Goal: Navigation & Orientation: Find specific page/section

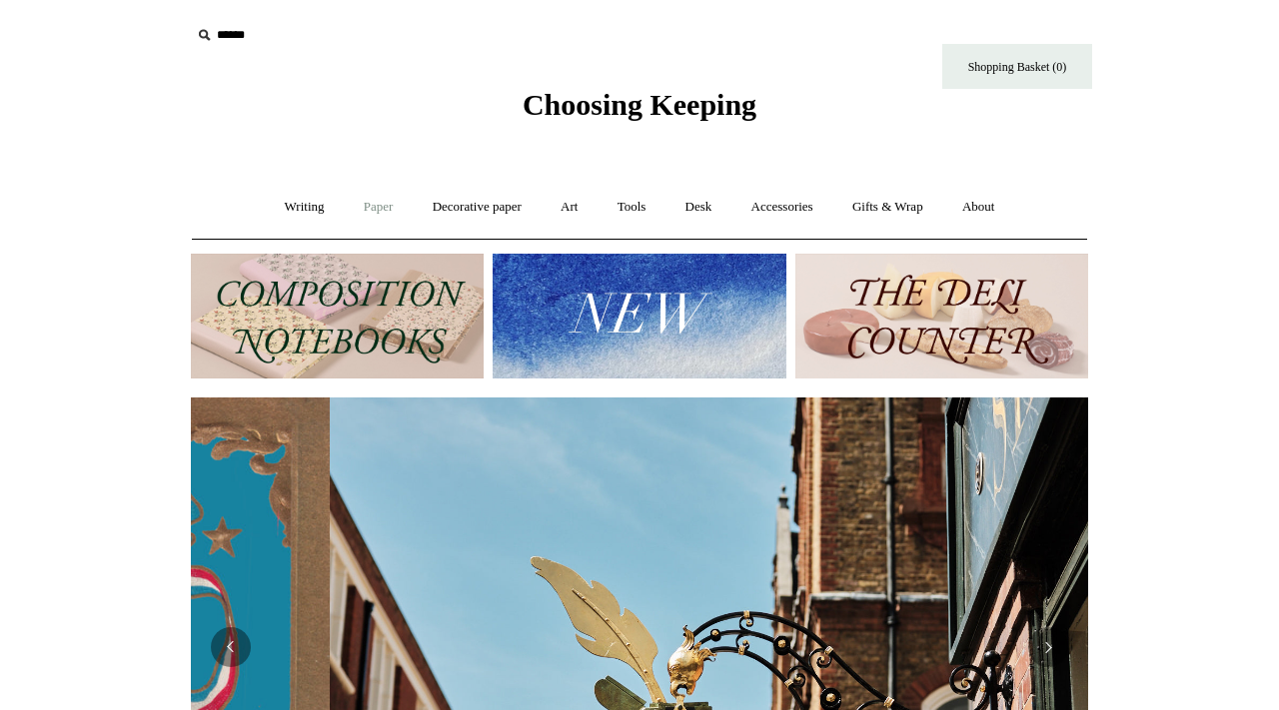
scroll to position [0, 897]
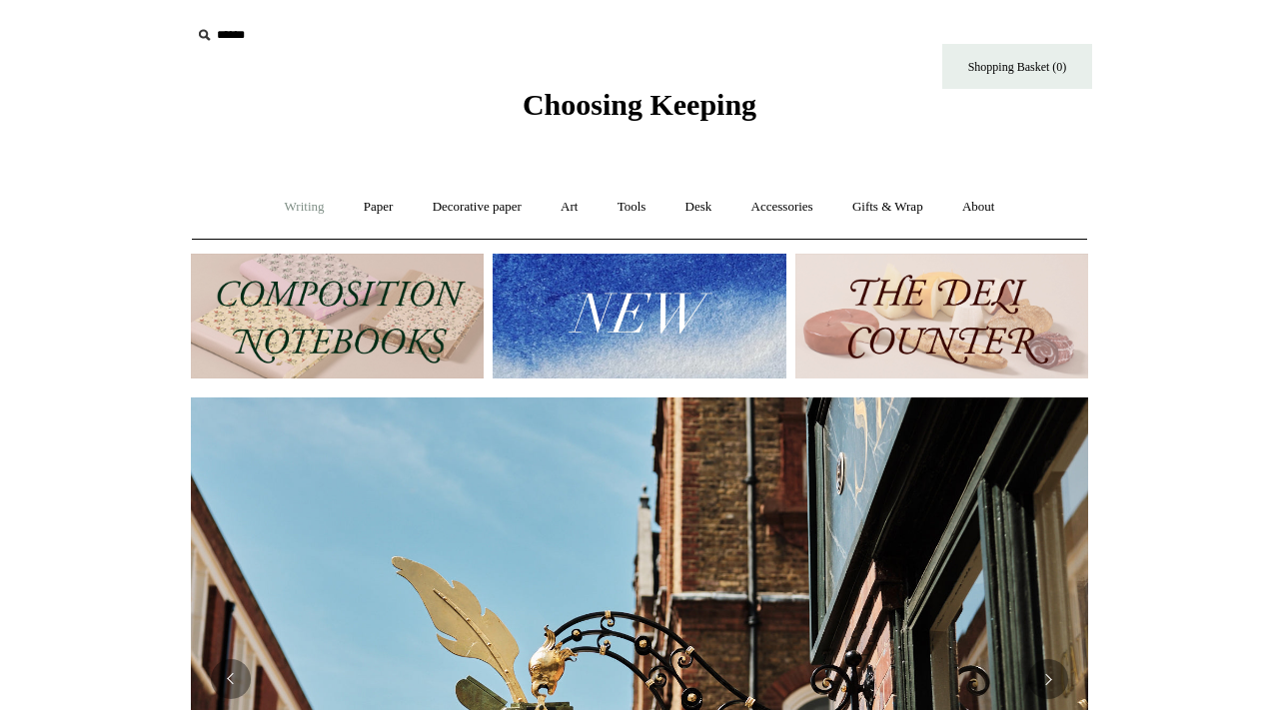
click at [271, 205] on link "Writing +" at bounding box center [305, 207] width 76 height 53
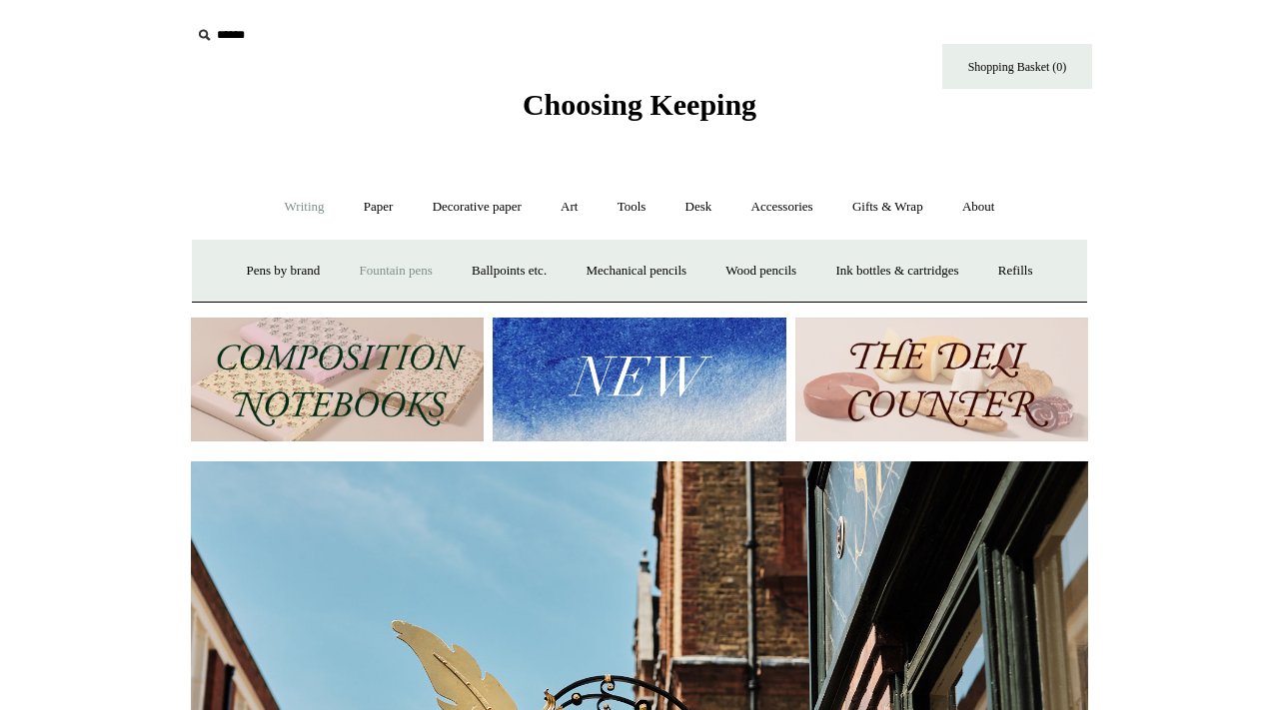
click at [357, 281] on link "Fountain pens +" at bounding box center [395, 271] width 109 height 53
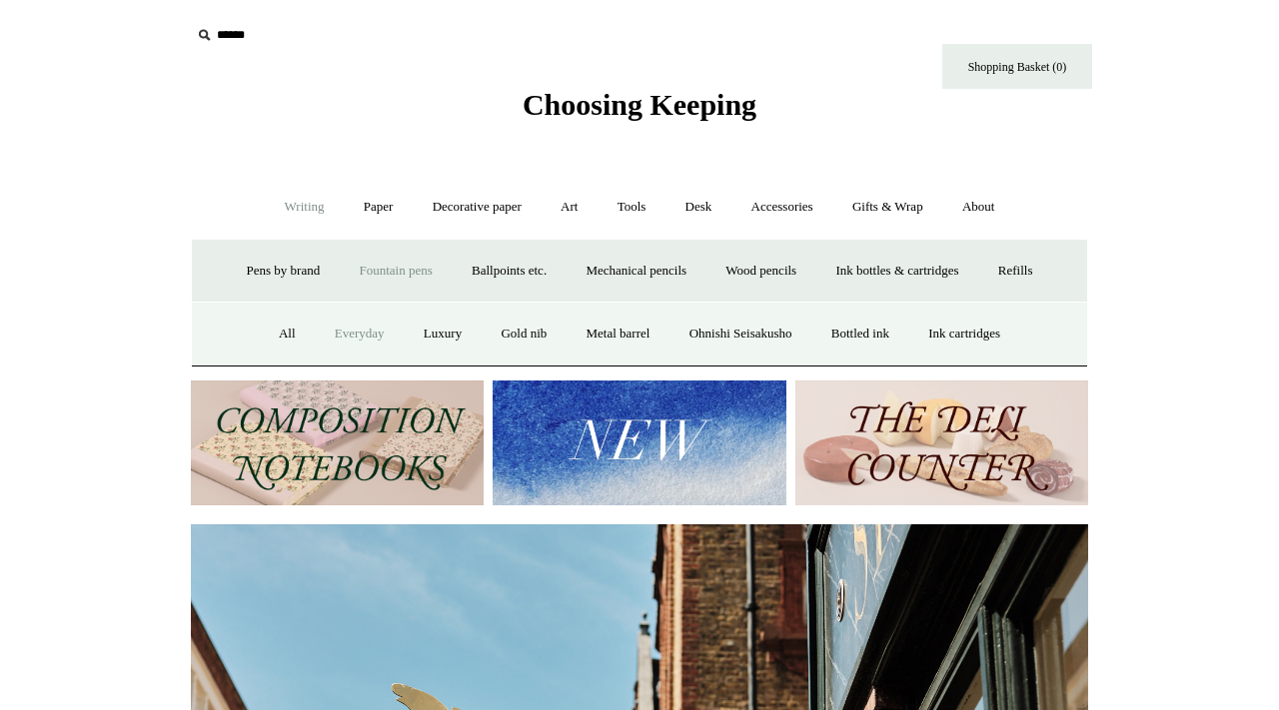
click at [335, 338] on link "Everyday" at bounding box center [360, 334] width 86 height 53
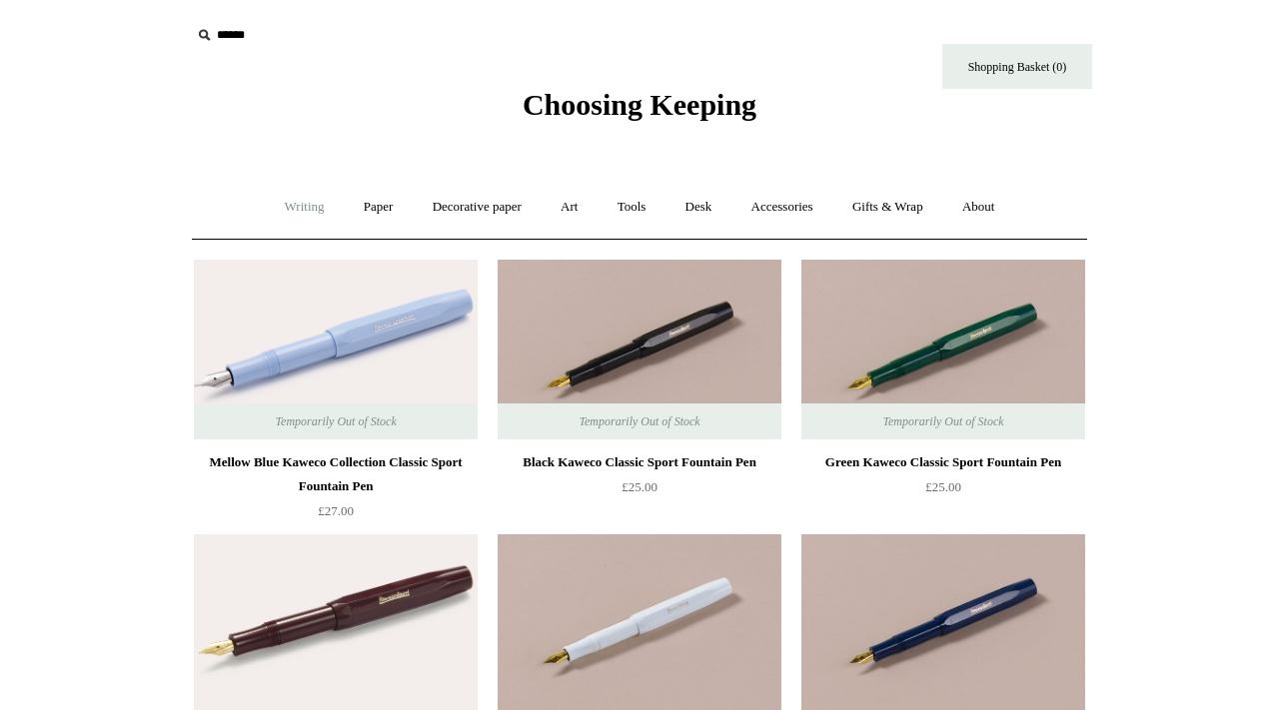
click at [299, 216] on link "Writing +" at bounding box center [305, 207] width 76 height 53
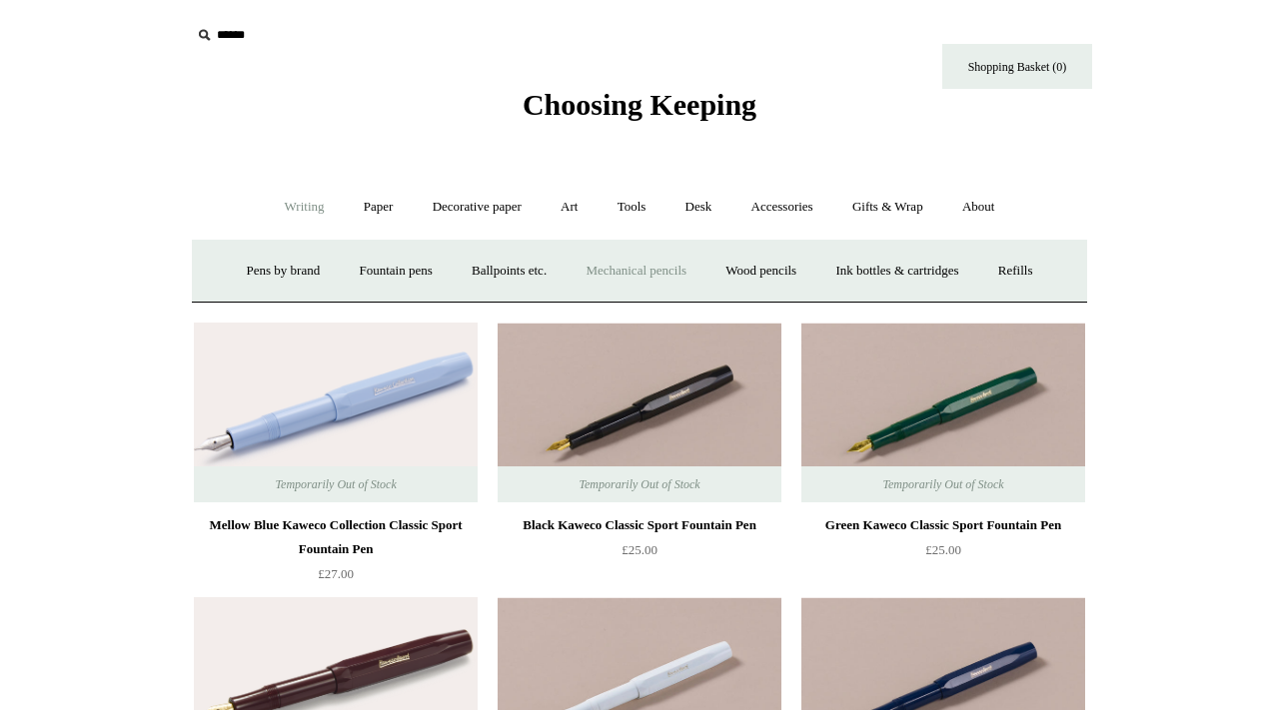
click at [681, 278] on link "Mechanical pencils +" at bounding box center [636, 271] width 137 height 53
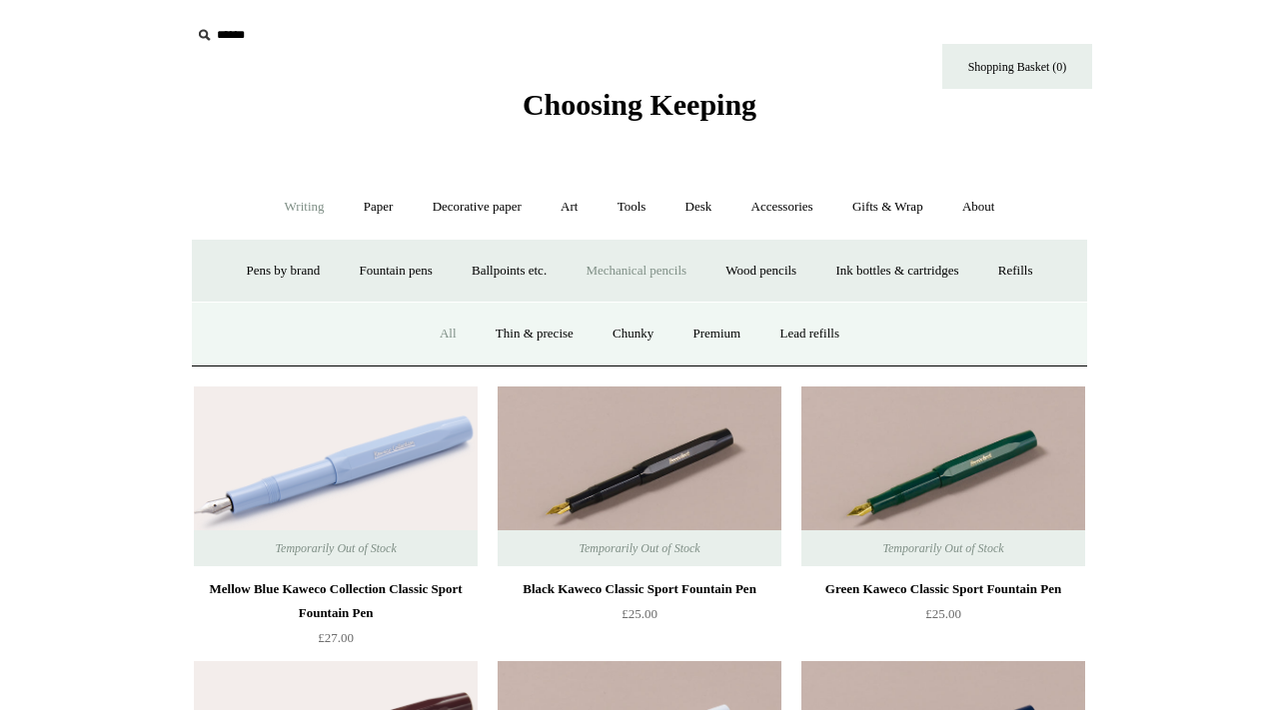
click at [429, 331] on link "All" at bounding box center [448, 334] width 53 height 53
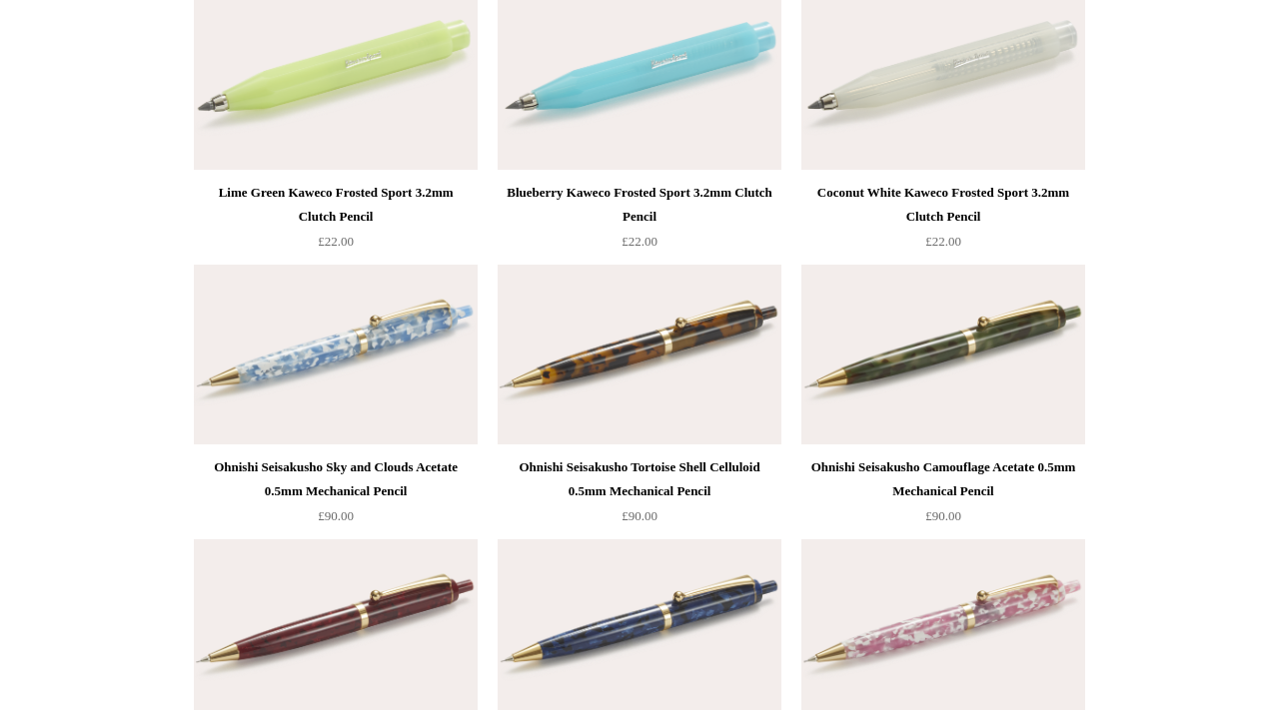
scroll to position [2741, 0]
